Goal: Task Accomplishment & Management: Use online tool/utility

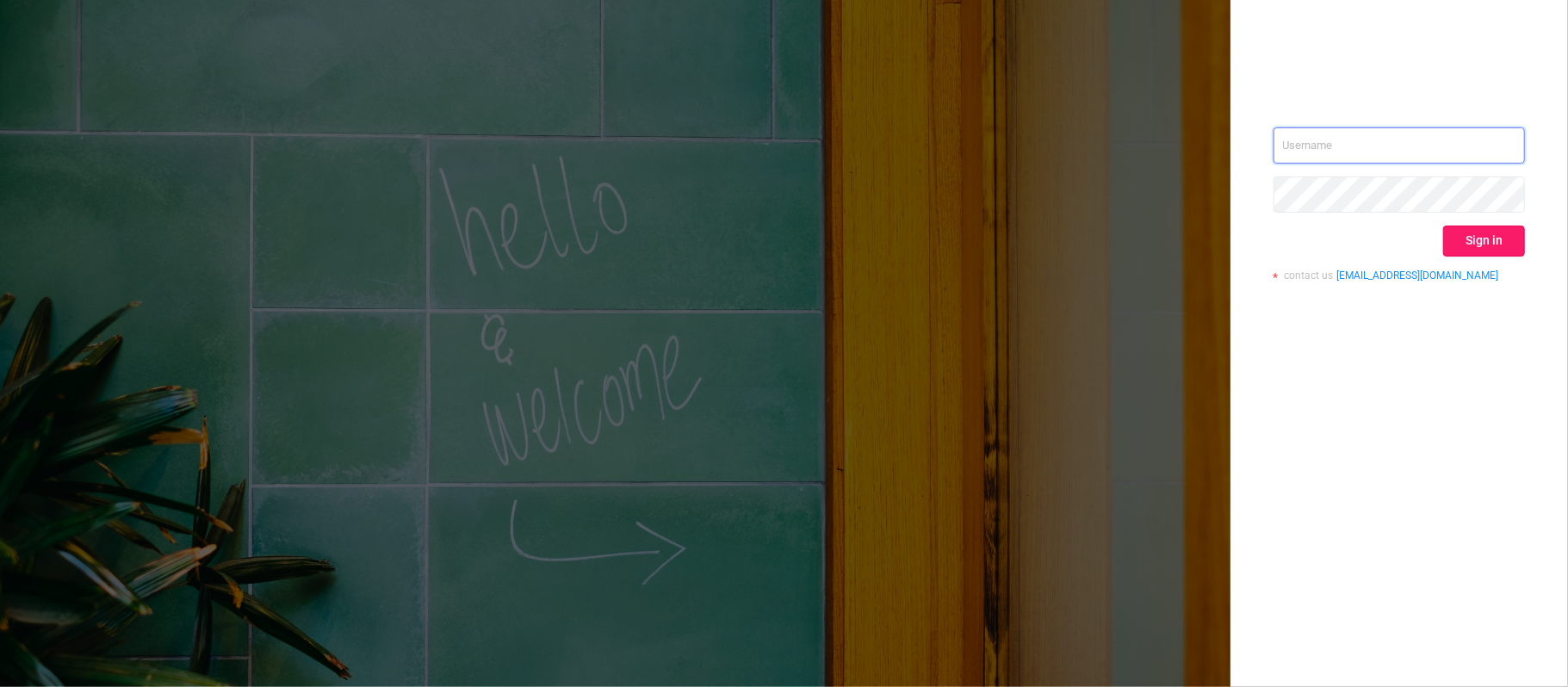
type input "[PERSON_NAME][EMAIL_ADDRESS][DOMAIN_NAME]"
click at [1499, 238] on button "Sign in" at bounding box center [1484, 240] width 82 height 31
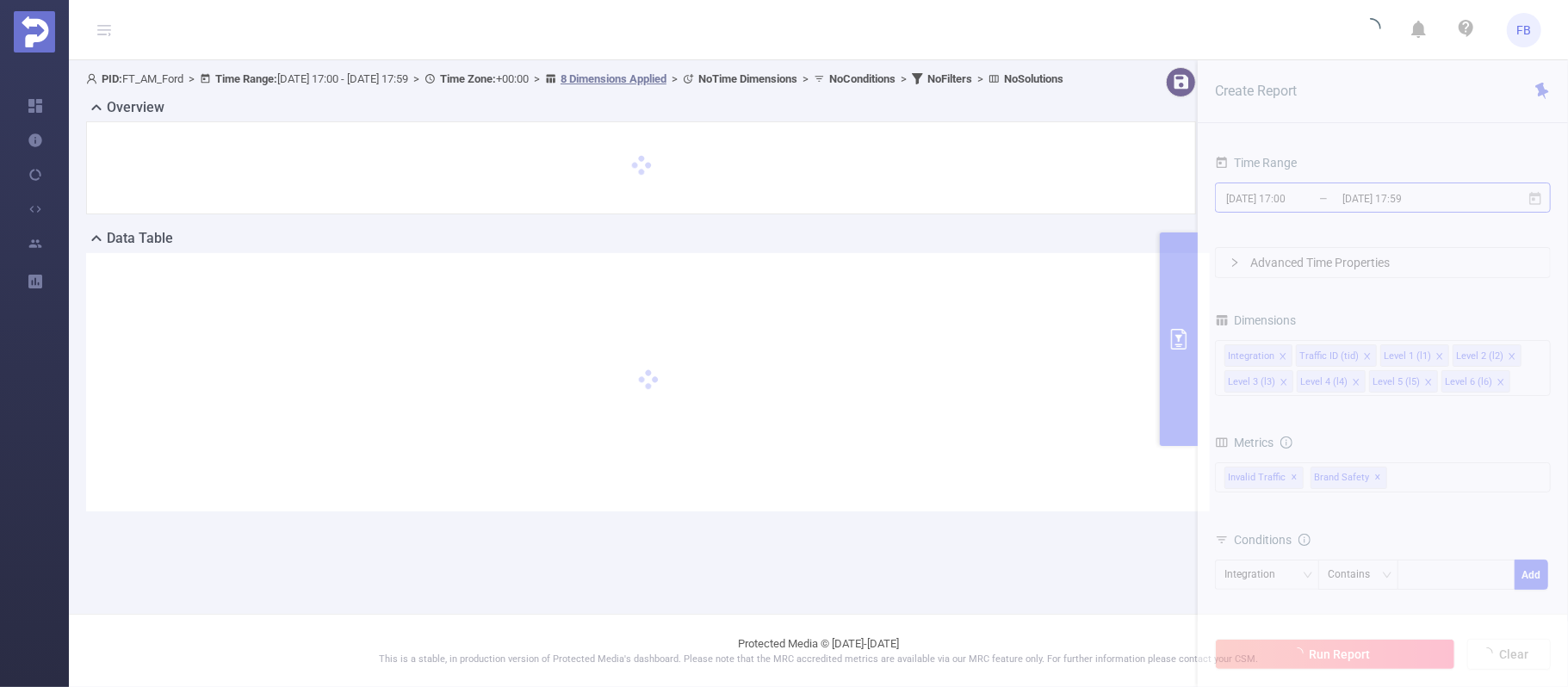
click at [1341, 196] on input "[DATE] 17:59" at bounding box center [1409, 199] width 139 height 23
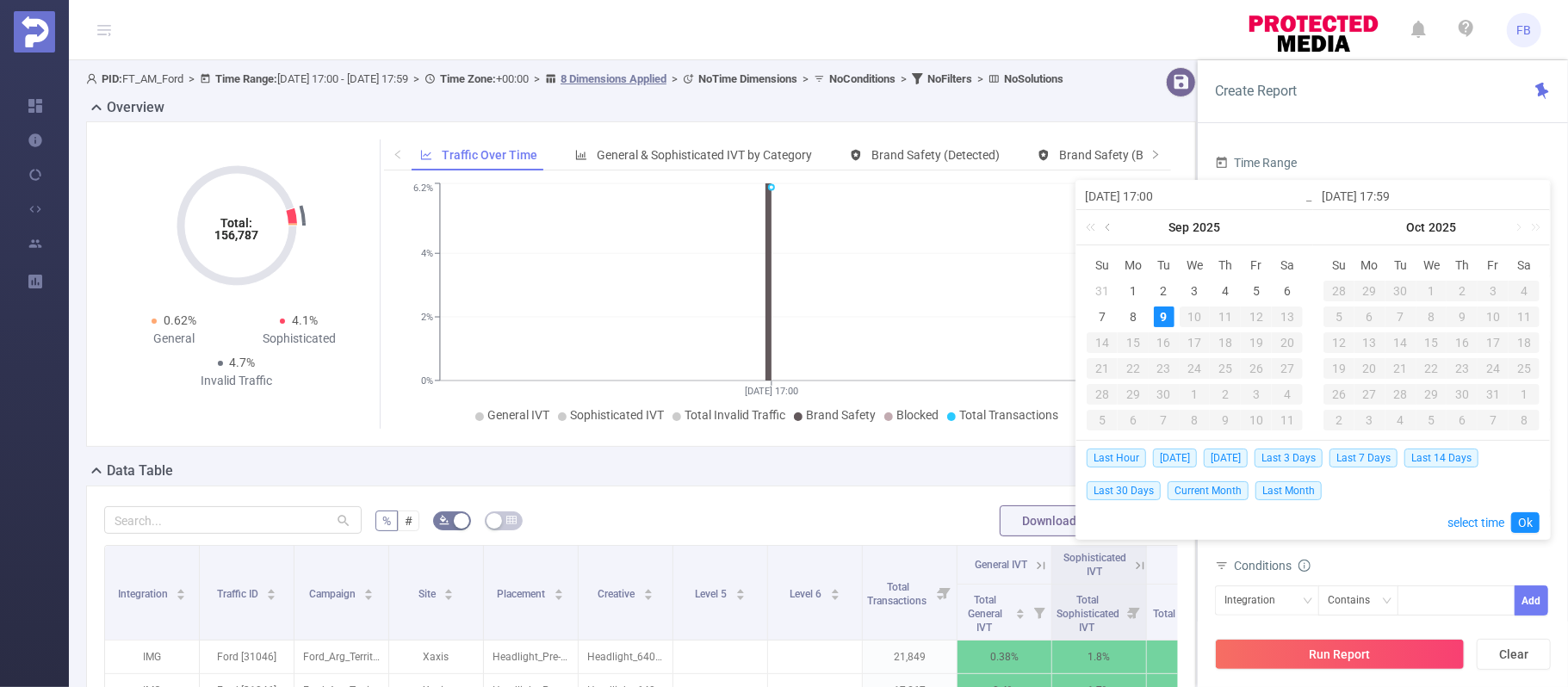
click at [1107, 228] on link at bounding box center [1108, 227] width 15 height 35
click at [1251, 285] on div "1" at bounding box center [1255, 291] width 20 height 20
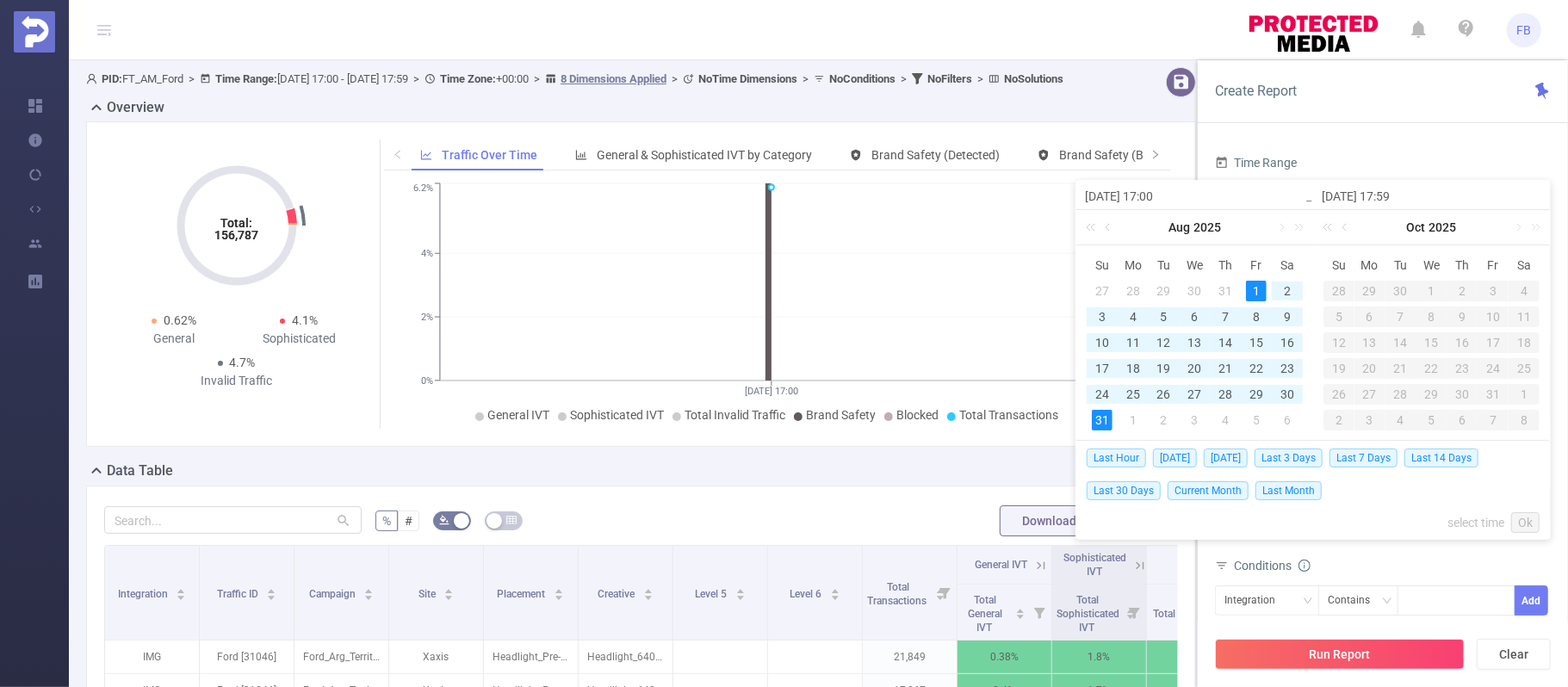
click at [1109, 417] on div "31" at bounding box center [1102, 419] width 20 height 20
type input "[DATE] 17:00"
type input "[DATE] 17:59"
type input "[DATE] 17:00"
type input "[DATE] 17:59"
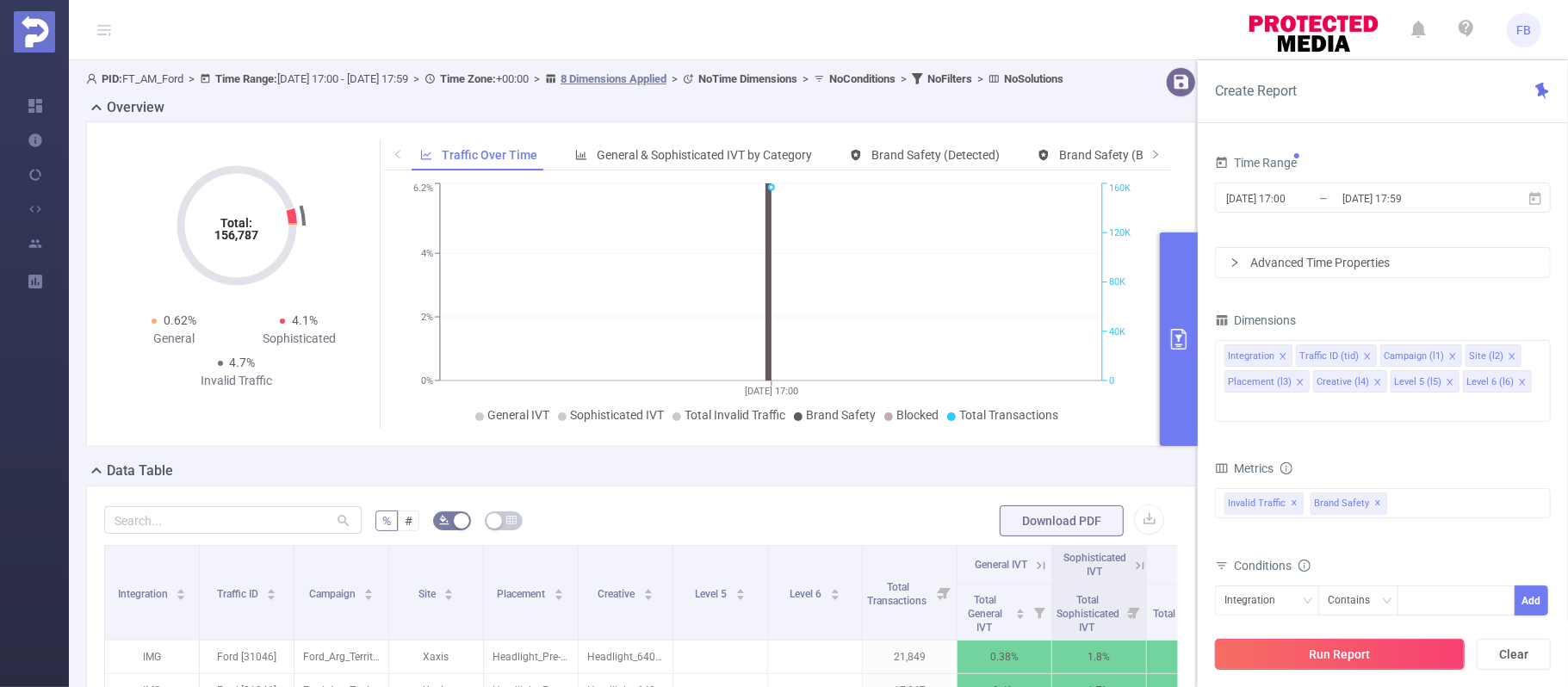
click at [1358, 647] on button "Run Report" at bounding box center [1339, 654] width 250 height 31
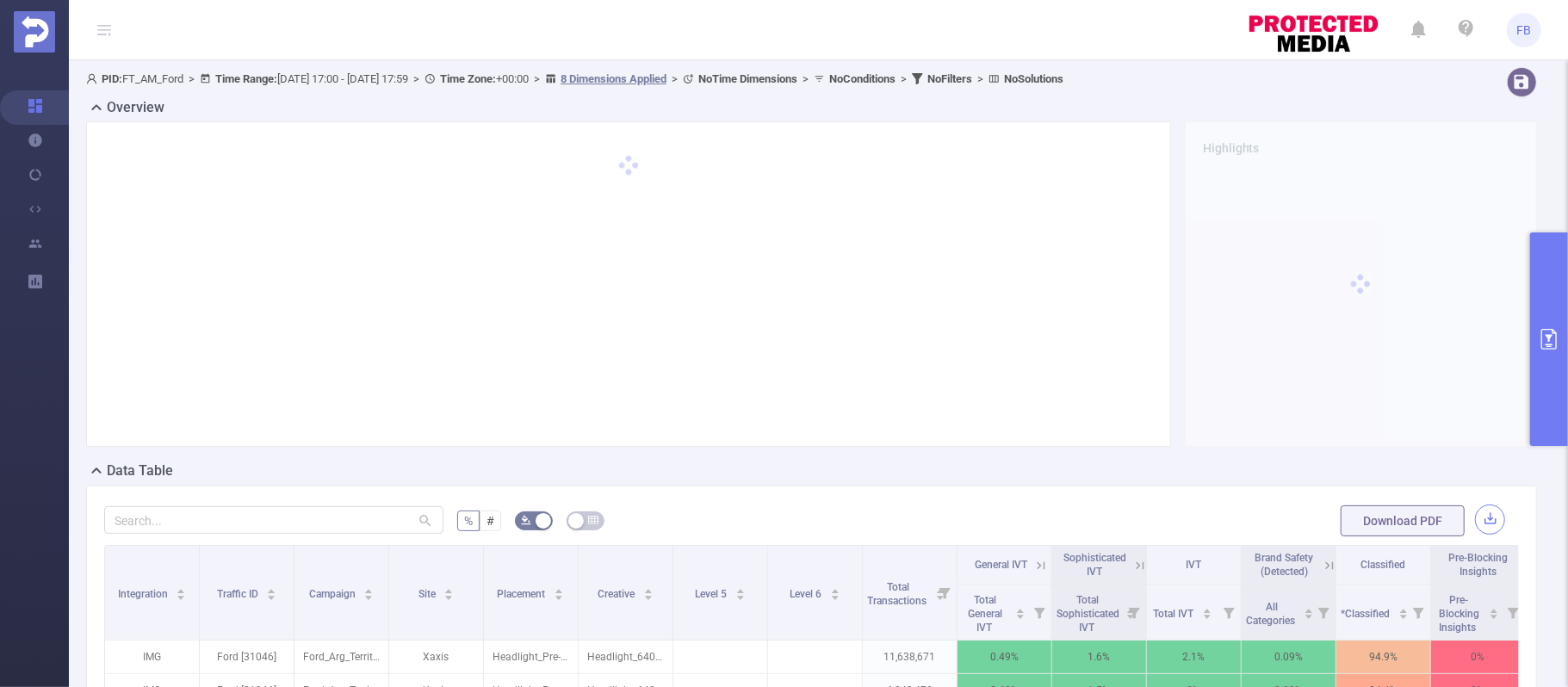
click at [1475, 520] on button "button" at bounding box center [1490, 519] width 30 height 30
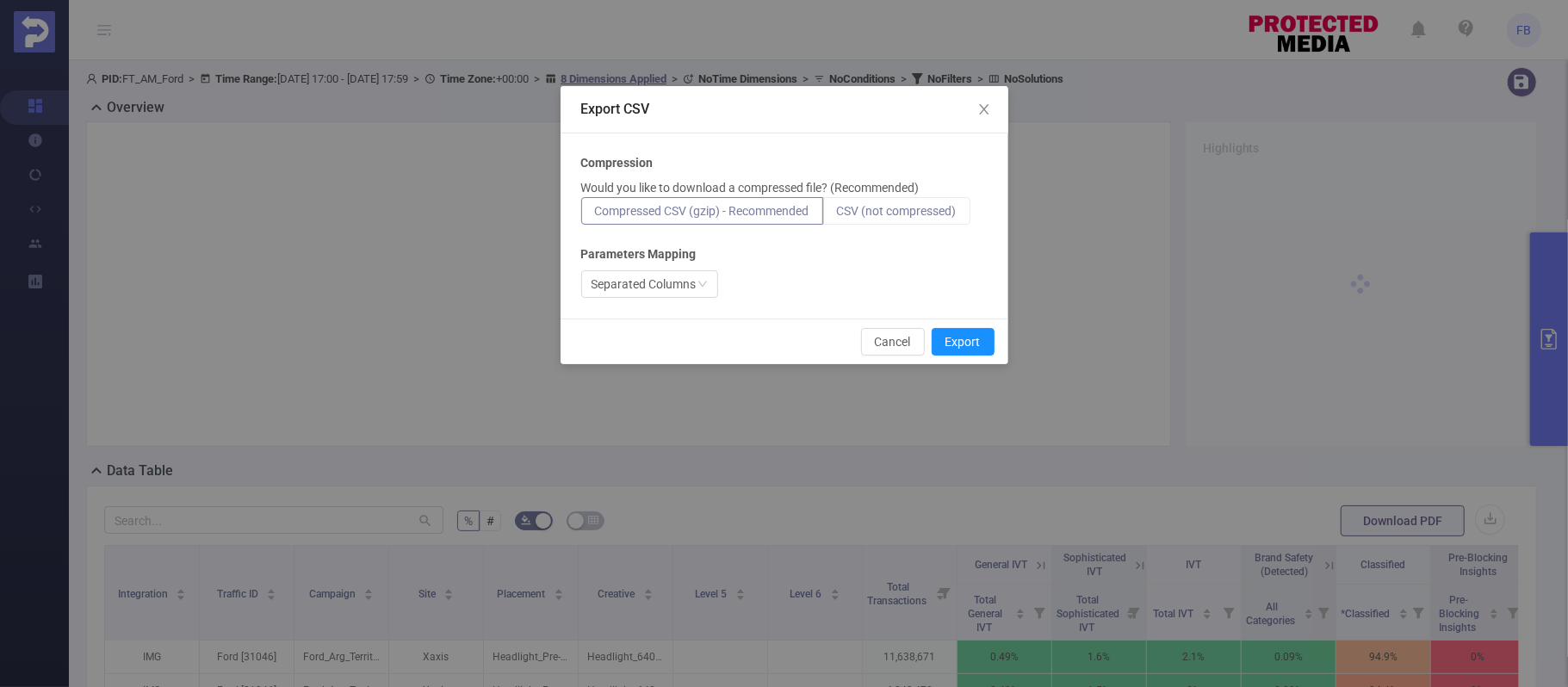
click at [924, 215] on span "CSV (not compressed)" at bounding box center [896, 211] width 120 height 14
click at [837, 215] on input "CSV (not compressed)" at bounding box center [837, 215] width 0 height 0
drag, startPoint x: 979, startPoint y: 332, endPoint x: 1202, endPoint y: 310, distance: 224.1
click at [979, 334] on button "Export" at bounding box center [963, 341] width 63 height 27
